Goal: Find specific page/section: Find specific page/section

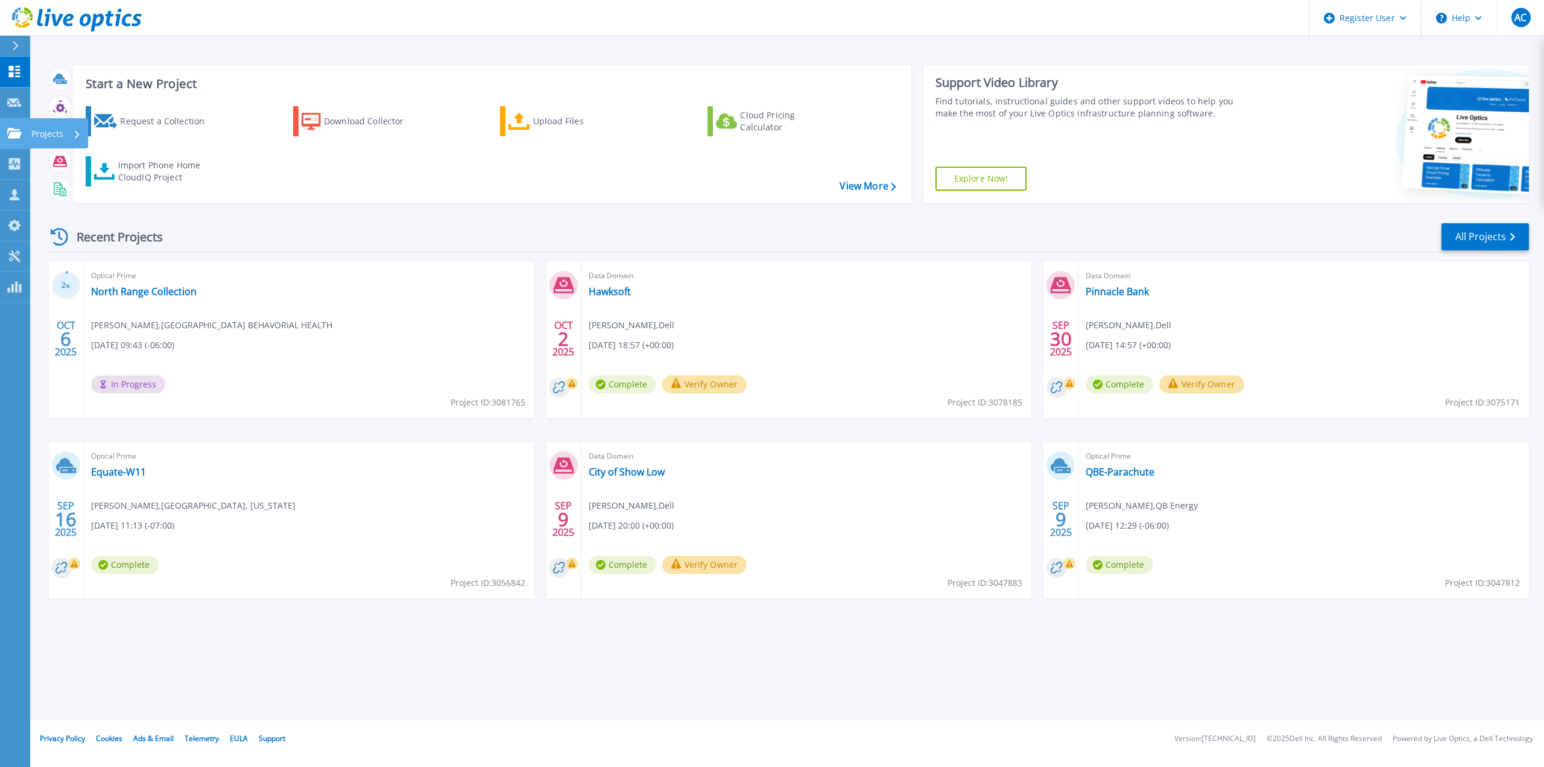
click at [12, 127] on link "Projects Projects" at bounding box center [15, 133] width 30 height 31
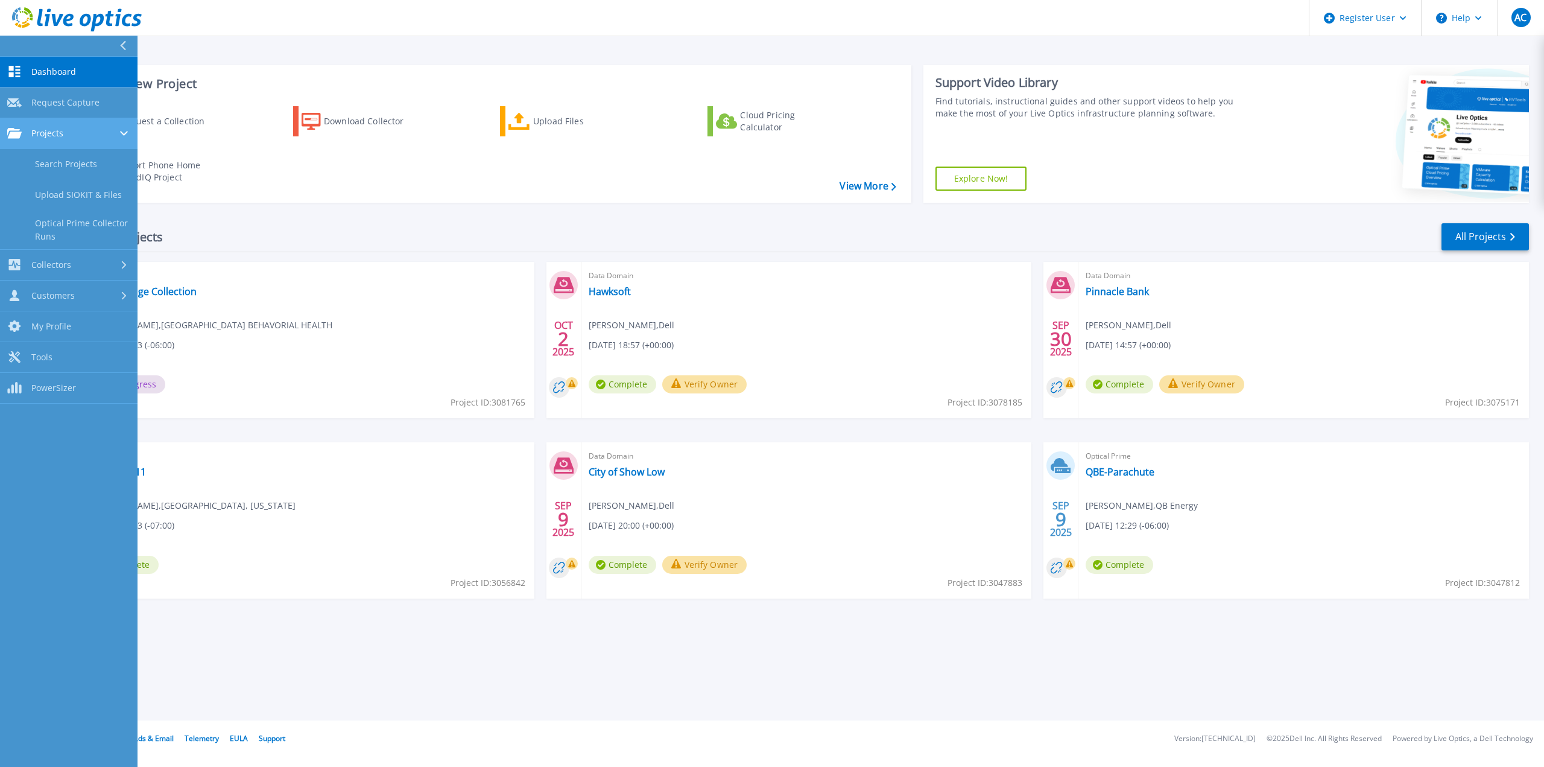
drag, startPoint x: 85, startPoint y: 138, endPoint x: 86, endPoint y: 148, distance: 10.3
click at [86, 138] on div "Projects" at bounding box center [68, 133] width 123 height 11
click at [86, 149] on div "Dashboard Dashboard Request Capture Request Capture Projects Projects Search Pr…" at bounding box center [69, 180] width 138 height 246
click at [77, 131] on div "Projects" at bounding box center [68, 133] width 123 height 11
drag, startPoint x: 77, startPoint y: 157, endPoint x: 81, endPoint y: 169, distance: 12.8
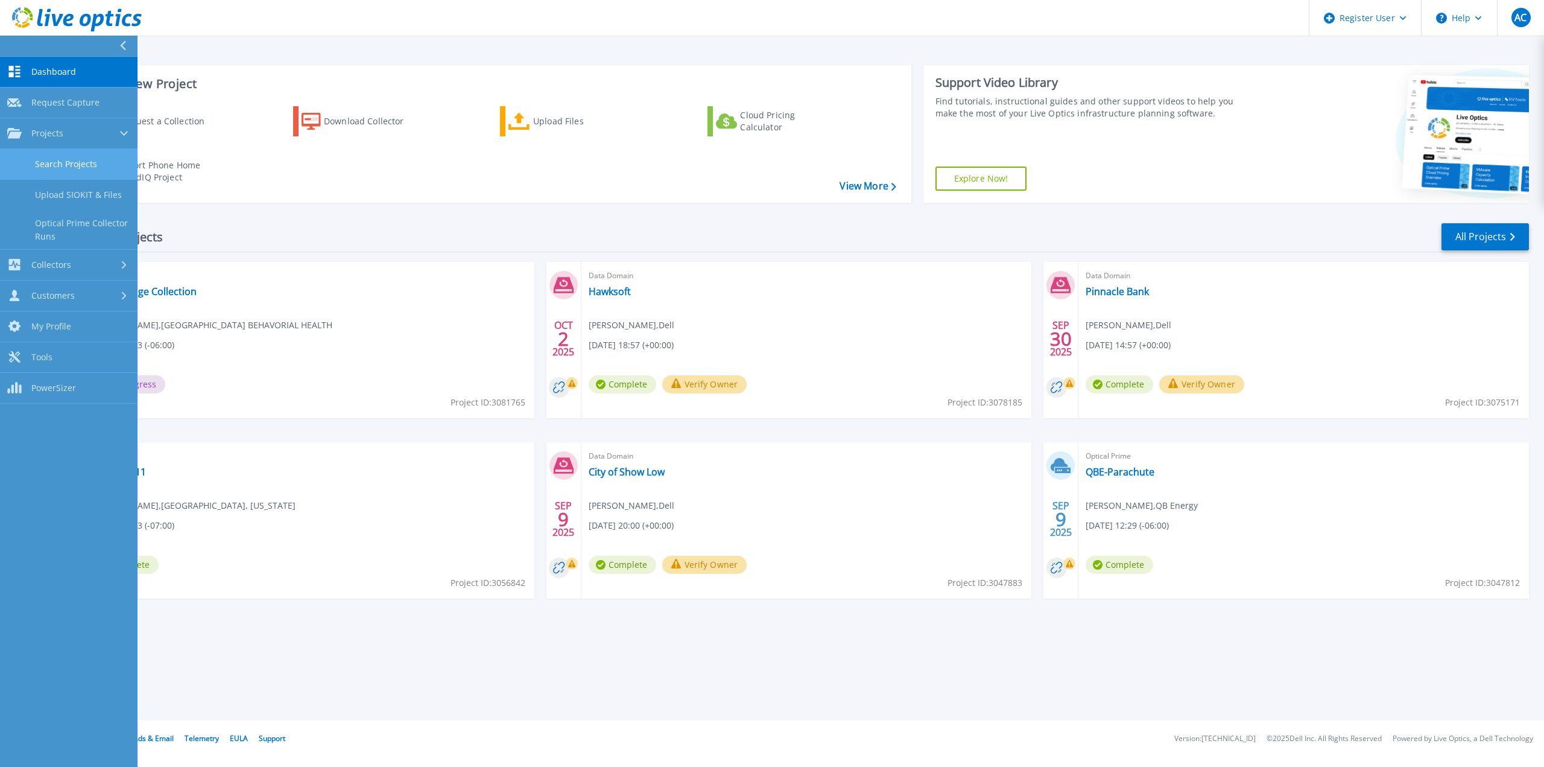
click at [77, 157] on link "Search Projects" at bounding box center [69, 164] width 138 height 31
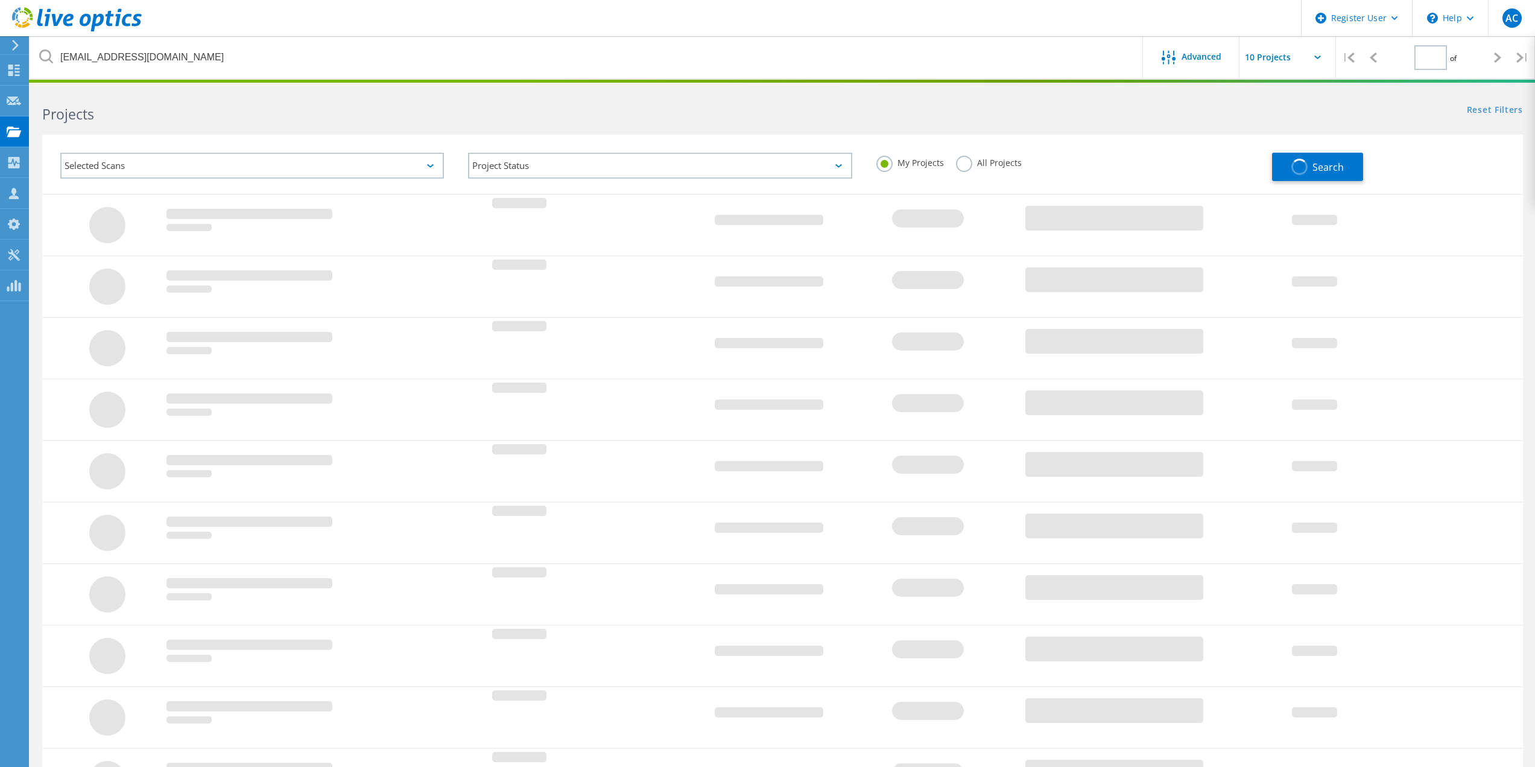
type input "1"
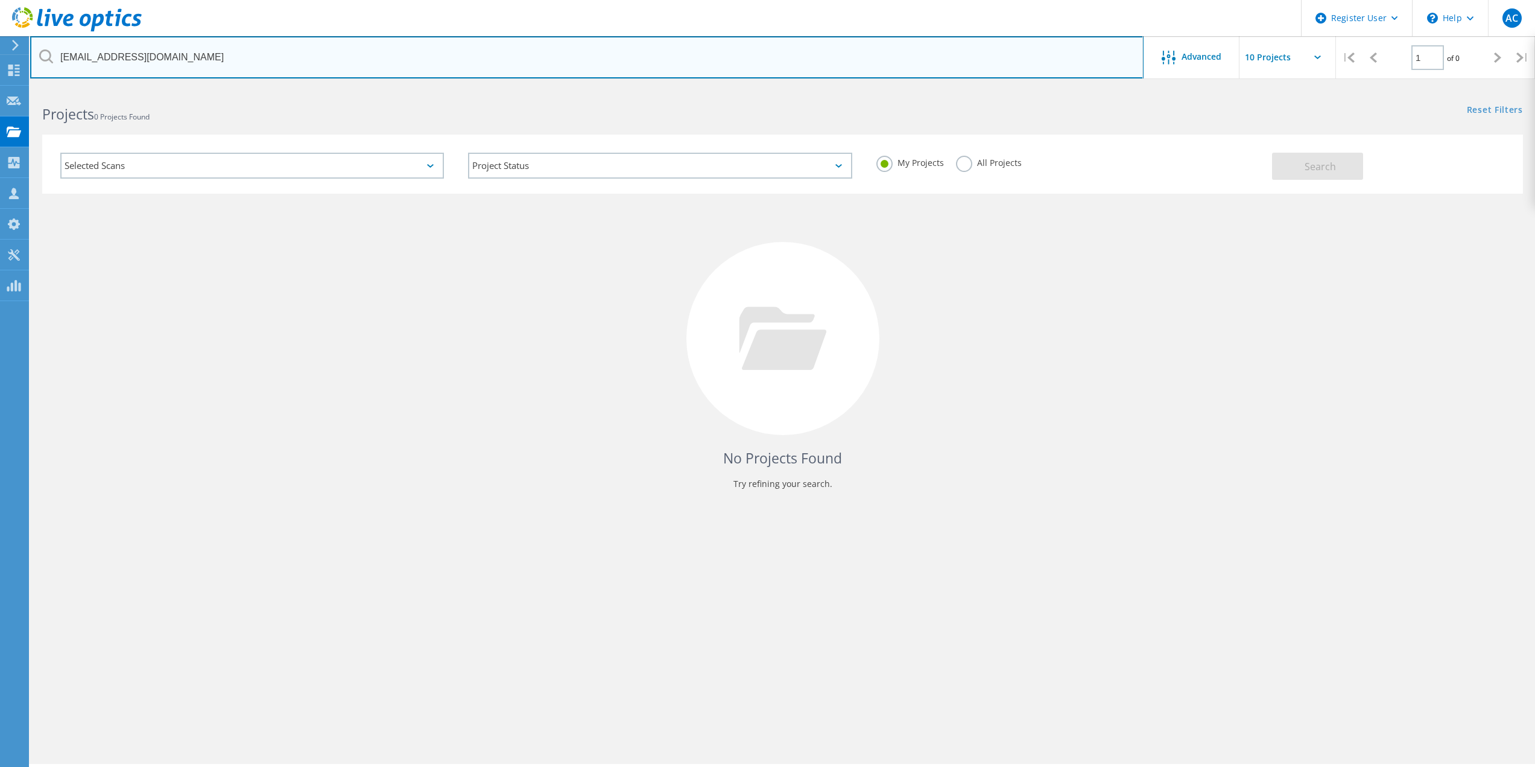
click at [282, 61] on input "[EMAIL_ADDRESS][DOMAIN_NAME]" at bounding box center [586, 57] width 1113 height 42
click at [267, 61] on input "F" at bounding box center [586, 57] width 1113 height 42
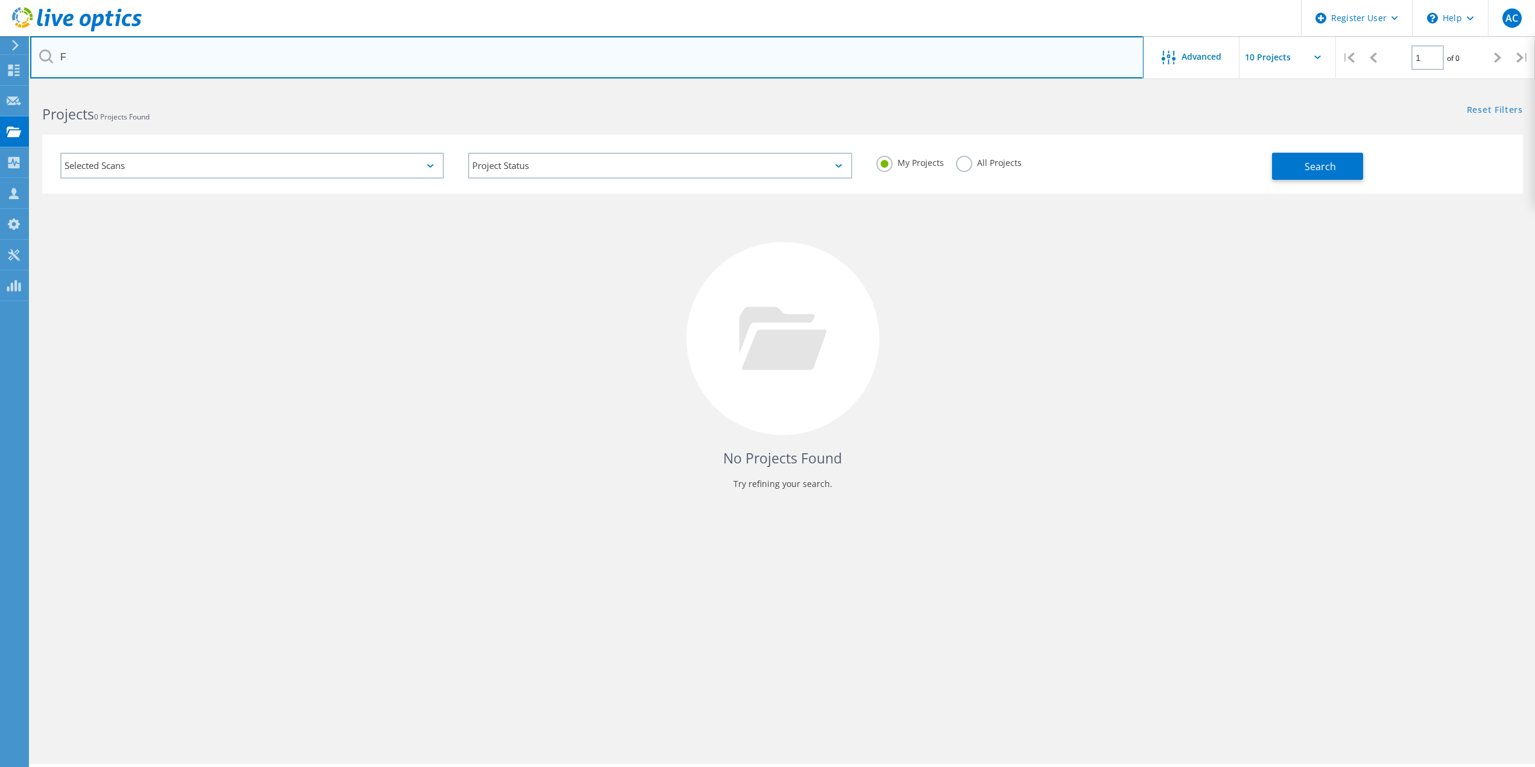
click at [267, 61] on input "F" at bounding box center [586, 57] width 1113 height 42
paste input "[PERSON_NAME] <[PERSON_NAME][DOMAIN_NAME][EMAIL_ADDRESS][PERSON_NAME][DOMAIN_NA…"
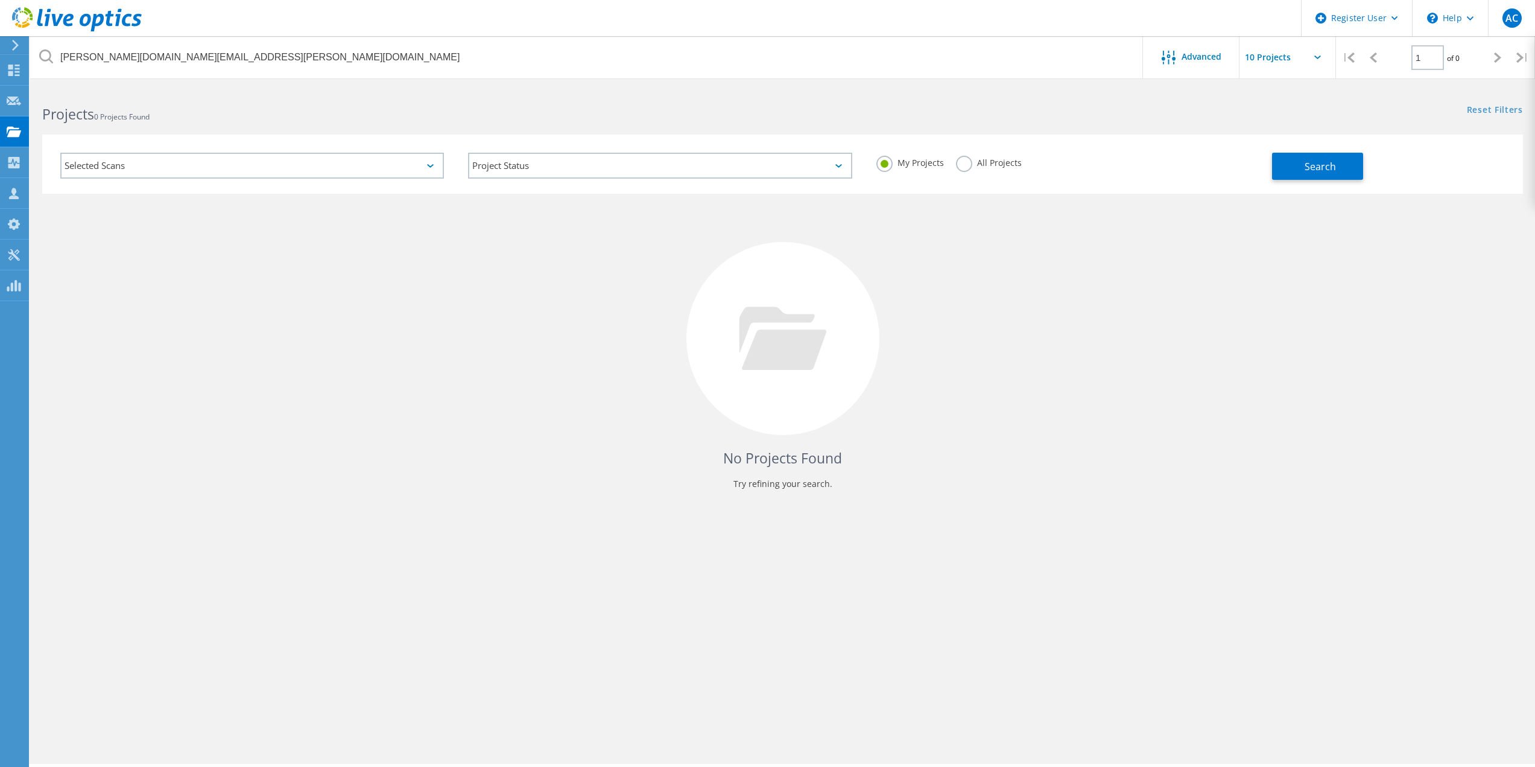
click at [1083, 162] on div "My Projects All Projects" at bounding box center [1068, 163] width 408 height 45
click at [1005, 166] on label "All Projects" at bounding box center [989, 161] width 66 height 11
click at [0, 0] on input "All Projects" at bounding box center [0, 0] width 0 height 0
drag, startPoint x: 1206, startPoint y: 165, endPoint x: 1217, endPoint y: 165, distance: 10.9
click at [1212, 165] on div "My Projects All Projects" at bounding box center [1068, 163] width 408 height 45
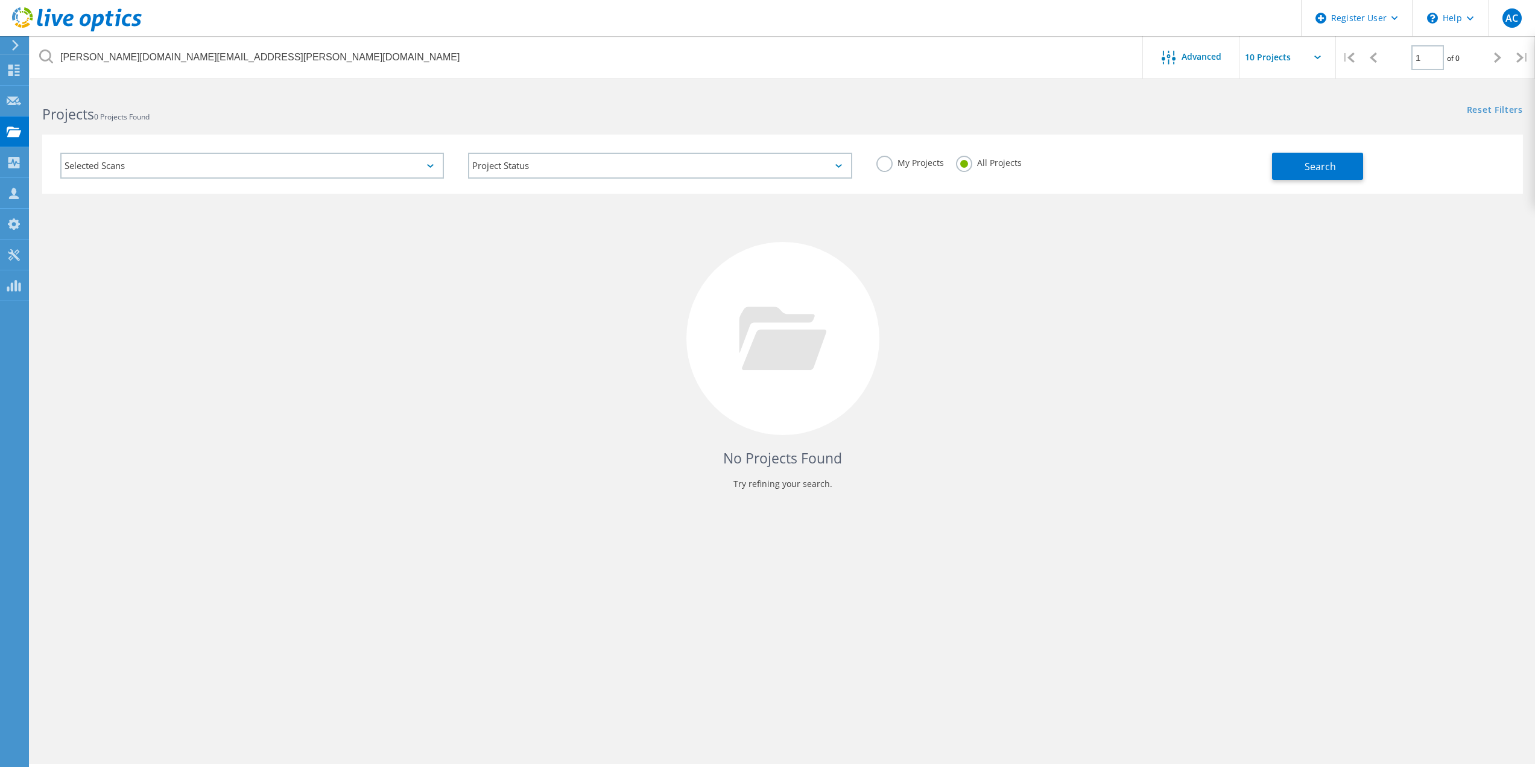
drag, startPoint x: 1268, startPoint y: 163, endPoint x: 1213, endPoint y: 178, distance: 57.3
click at [1271, 163] on div "My Projects All Projects" at bounding box center [1068, 163] width 408 height 45
drag, startPoint x: 1322, startPoint y: 170, endPoint x: 1274, endPoint y: 206, distance: 59.0
click at [1322, 169] on span "Search" at bounding box center [1320, 166] width 31 height 13
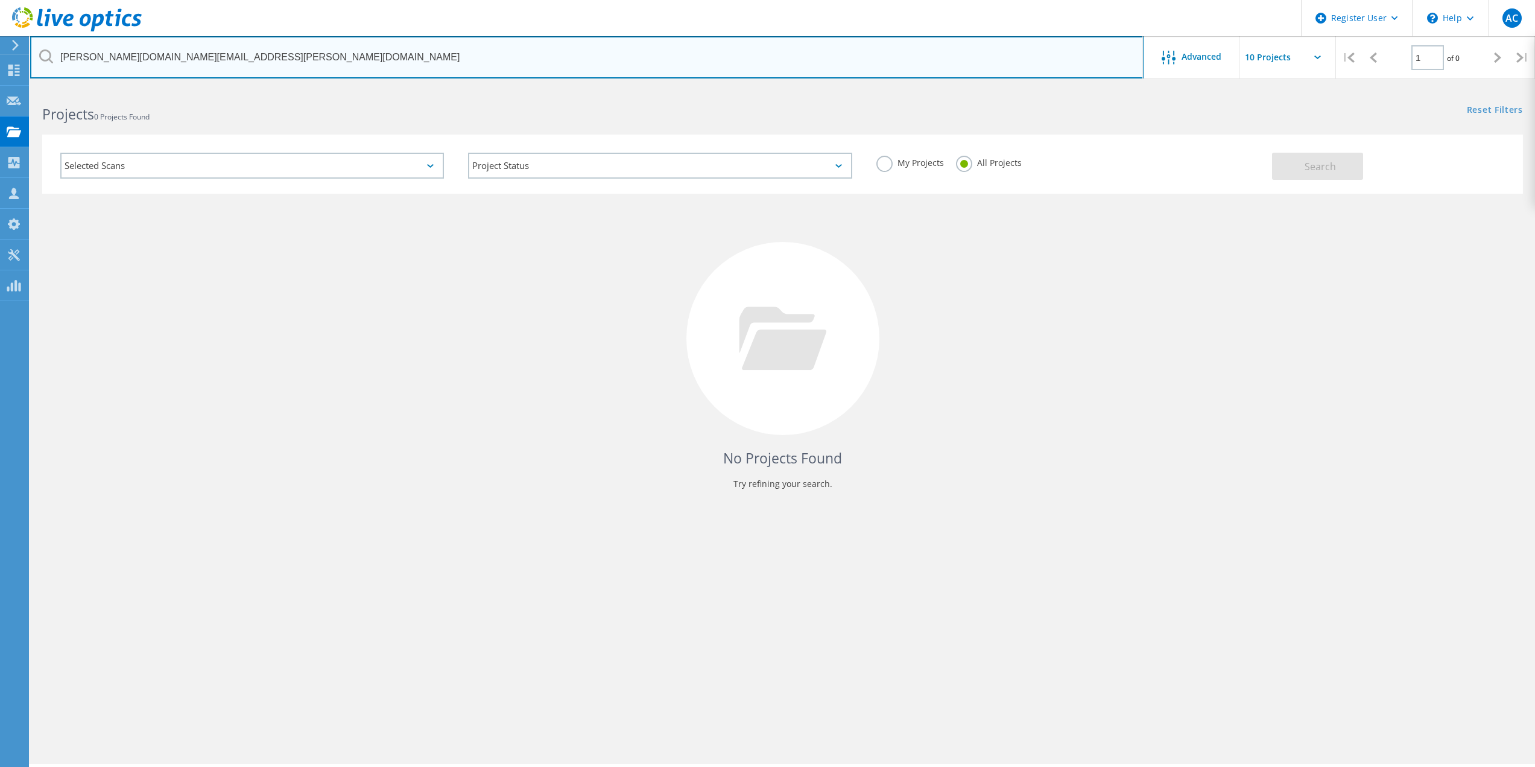
click at [594, 69] on input "[PERSON_NAME][DOMAIN_NAME][EMAIL_ADDRESS][PERSON_NAME][DOMAIN_NAME]" at bounding box center [586, 57] width 1113 height 42
click at [592, 69] on input "[PERSON_NAME][DOMAIN_NAME][EMAIL_ADDRESS][PERSON_NAME][DOMAIN_NAME]" at bounding box center [586, 57] width 1113 height 42
paste input "[PERSON_NAME] <[PERSON_NAME][EMAIL_ADDRESS][DOMAIN_NAME]>"
type input "[PERSON_NAME][EMAIL_ADDRESS][DOMAIN_NAME]"
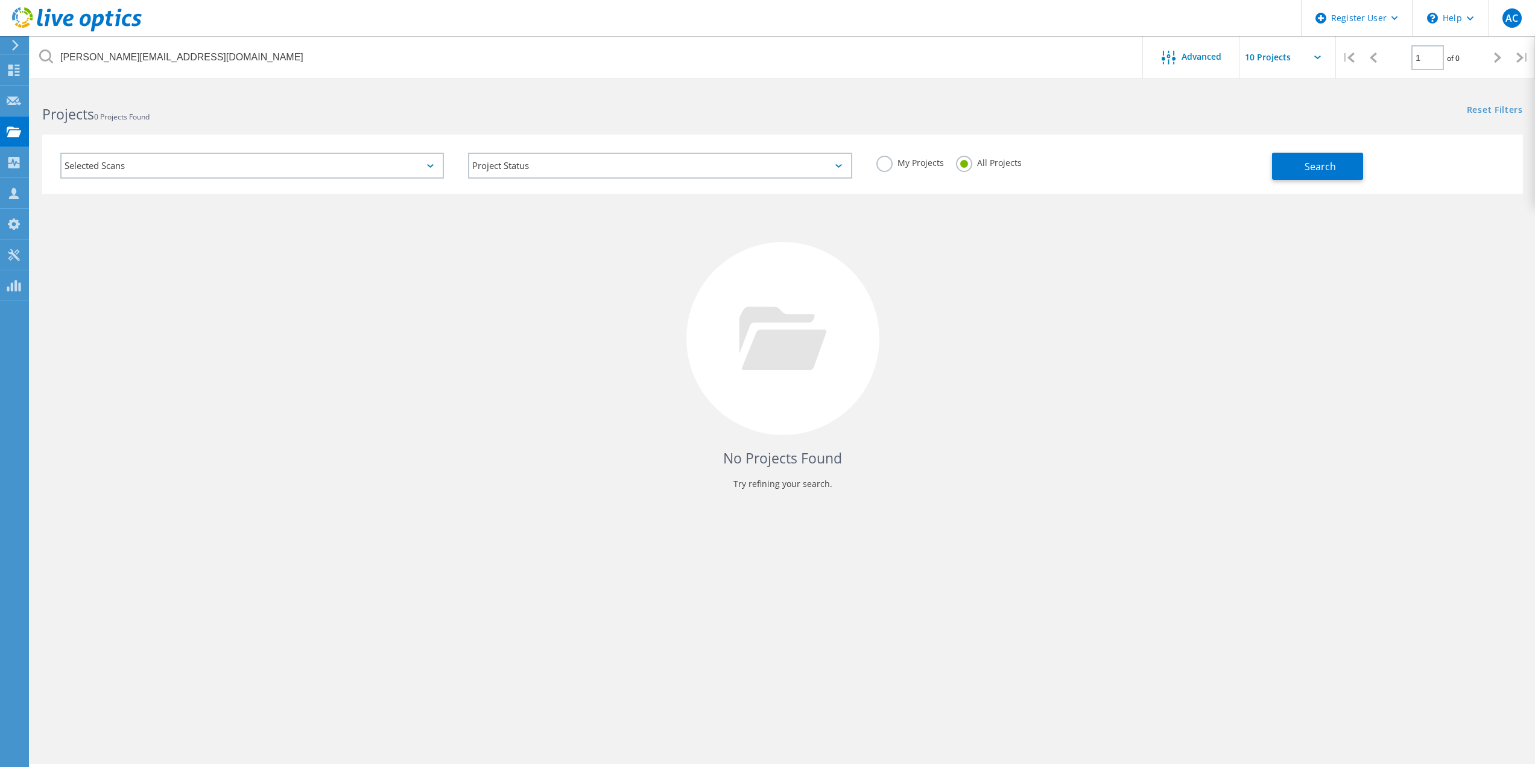
click at [1430, 185] on div "Selected Scans Project Status In Progress Complete Published Anonymous Archived…" at bounding box center [782, 164] width 1481 height 59
click at [1209, 156] on div "My Projects All Projects" at bounding box center [1068, 163] width 408 height 45
click at [1378, 159] on div "Search" at bounding box center [1394, 160] width 245 height 39
click at [1338, 165] on button "Search" at bounding box center [1317, 166] width 91 height 27
